Goal: Obtain resource: Download file/media

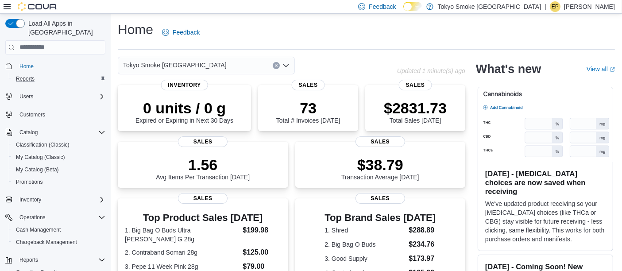
click at [39, 74] on div "Reports" at bounding box center [58, 79] width 93 height 11
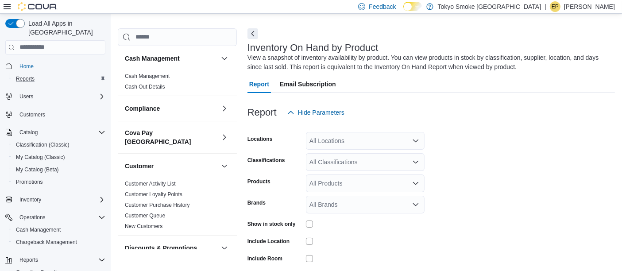
scroll to position [29, 0]
click at [354, 161] on div "All Classifications" at bounding box center [365, 161] width 119 height 18
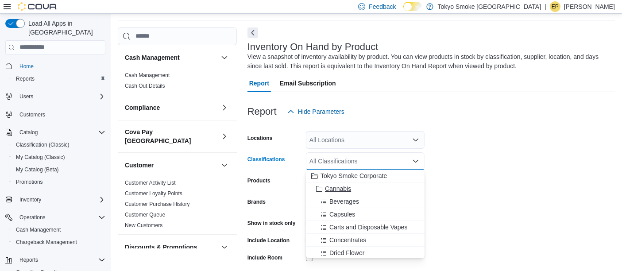
click at [345, 187] on span "Cannabis" at bounding box center [338, 188] width 26 height 9
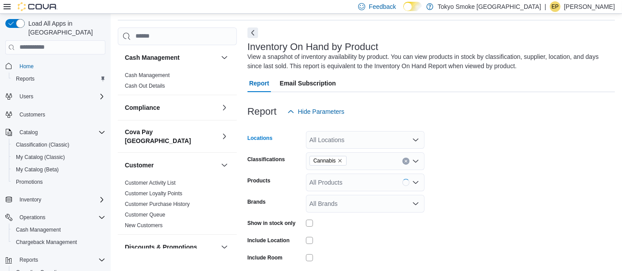
click at [335, 141] on div "All Locations" at bounding box center [365, 140] width 119 height 18
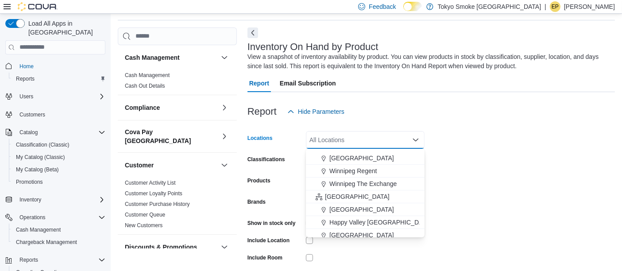
scroll to position [148, 0]
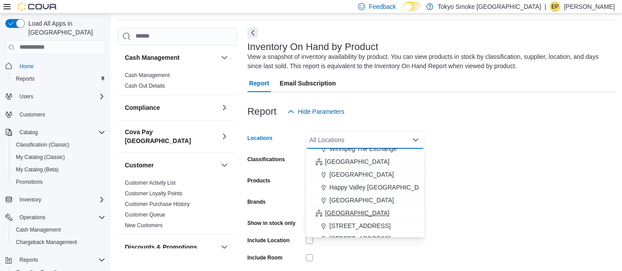
click at [347, 209] on div "[GEOGRAPHIC_DATA]" at bounding box center [365, 213] width 108 height 9
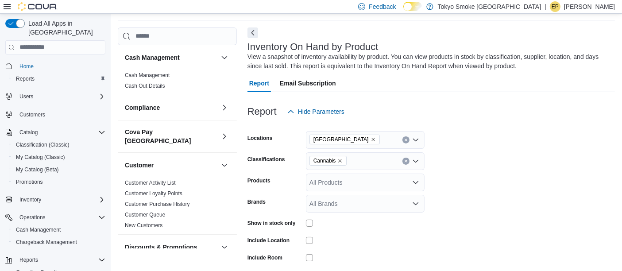
click at [498, 185] on form "Locations [GEOGRAPHIC_DATA] Classifications Cannabis Products All Products Bran…" at bounding box center [432, 213] width 368 height 186
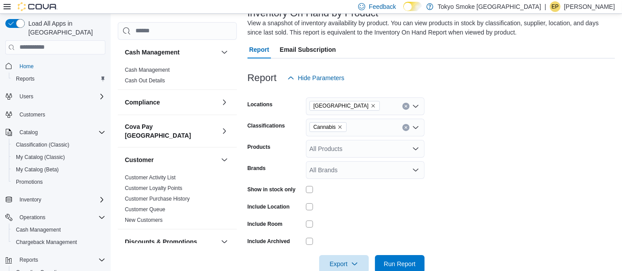
scroll to position [78, 0]
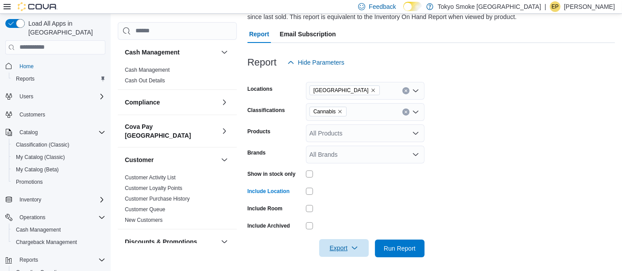
click at [345, 243] on span "Export" at bounding box center [344, 248] width 39 height 18
drag, startPoint x: 342, startPoint y: 247, endPoint x: 344, endPoint y: 238, distance: 9.6
click at [343, 246] on span "Export" at bounding box center [344, 249] width 39 height 18
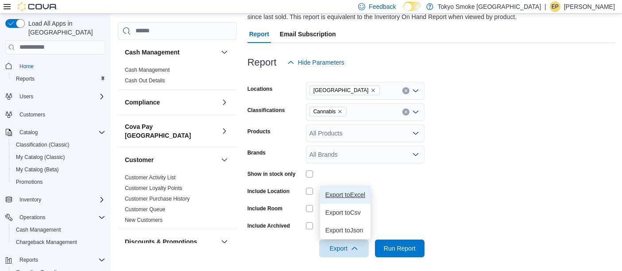
click at [348, 197] on span "Export to Excel" at bounding box center [346, 194] width 40 height 7
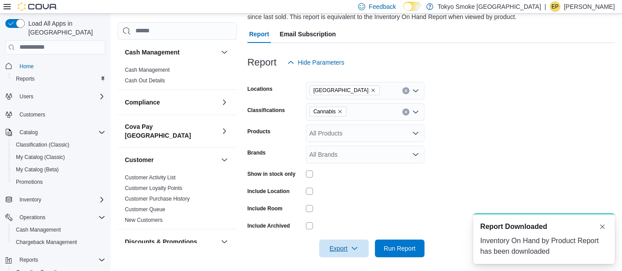
scroll to position [0, 0]
